Goal: Find specific page/section: Find specific page/section

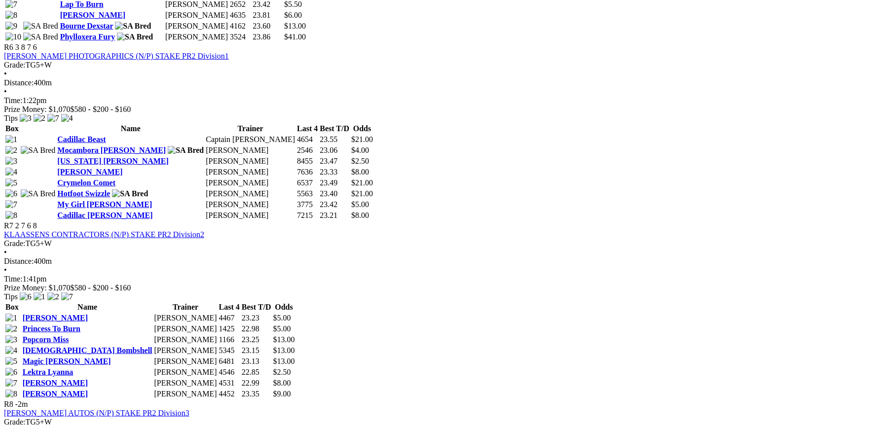
scroll to position [1393, 0]
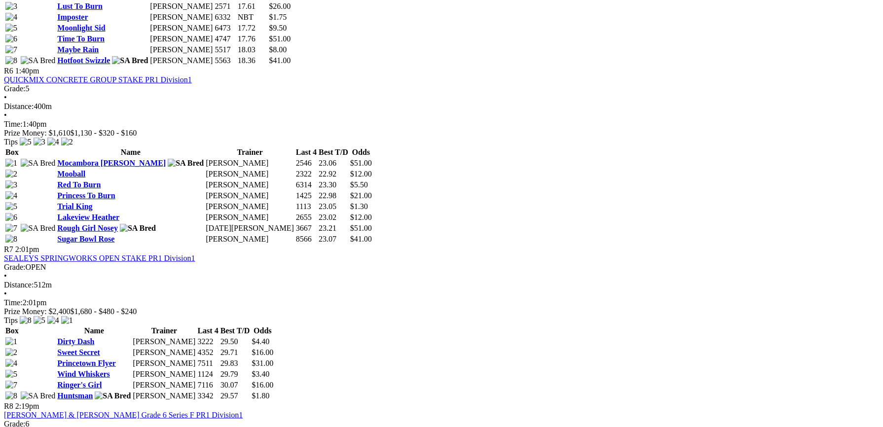
scroll to position [1332, 0]
